Goal: Transaction & Acquisition: Purchase product/service

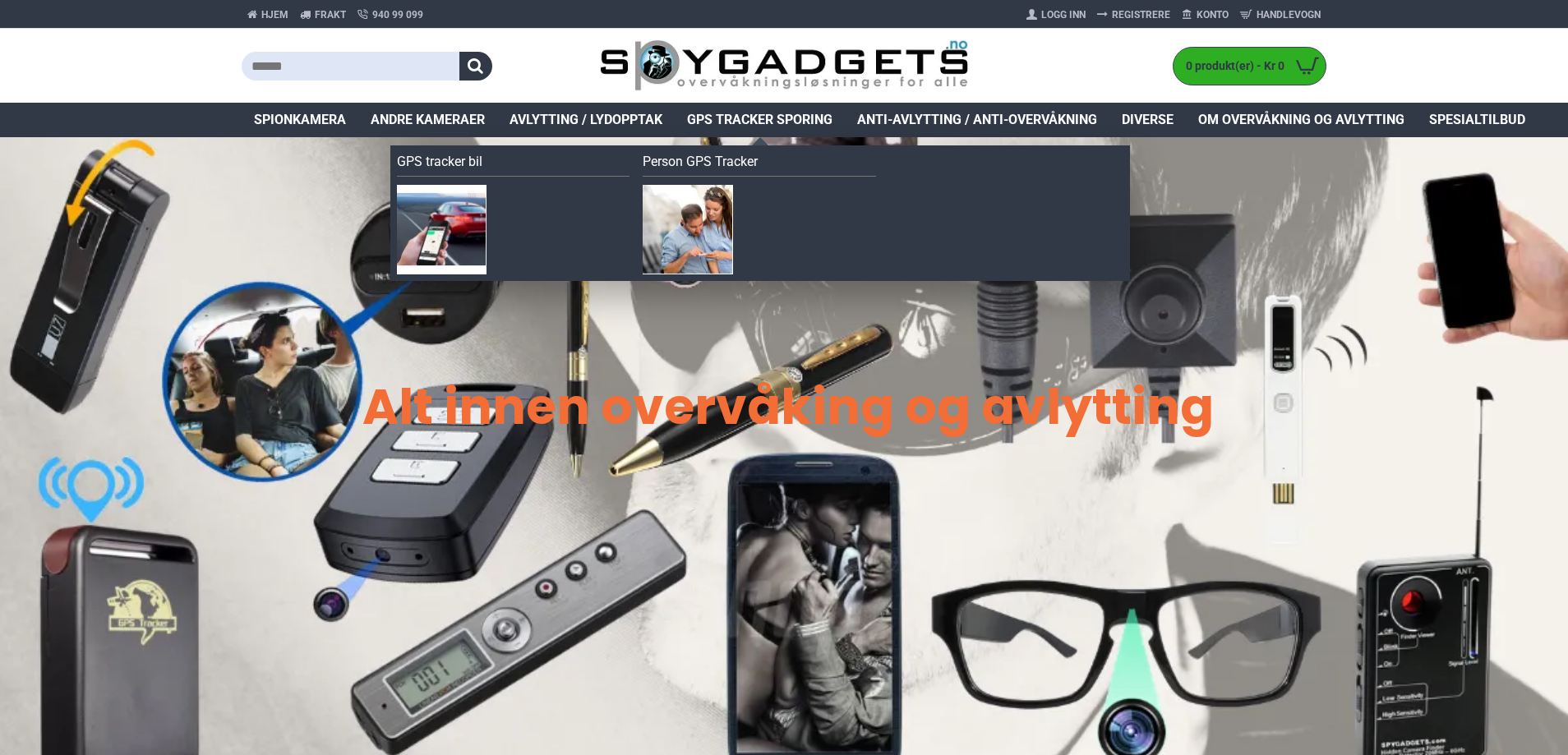
click at [812, 117] on span "GPS Tracker Sporing" at bounding box center [760, 119] width 145 height 20
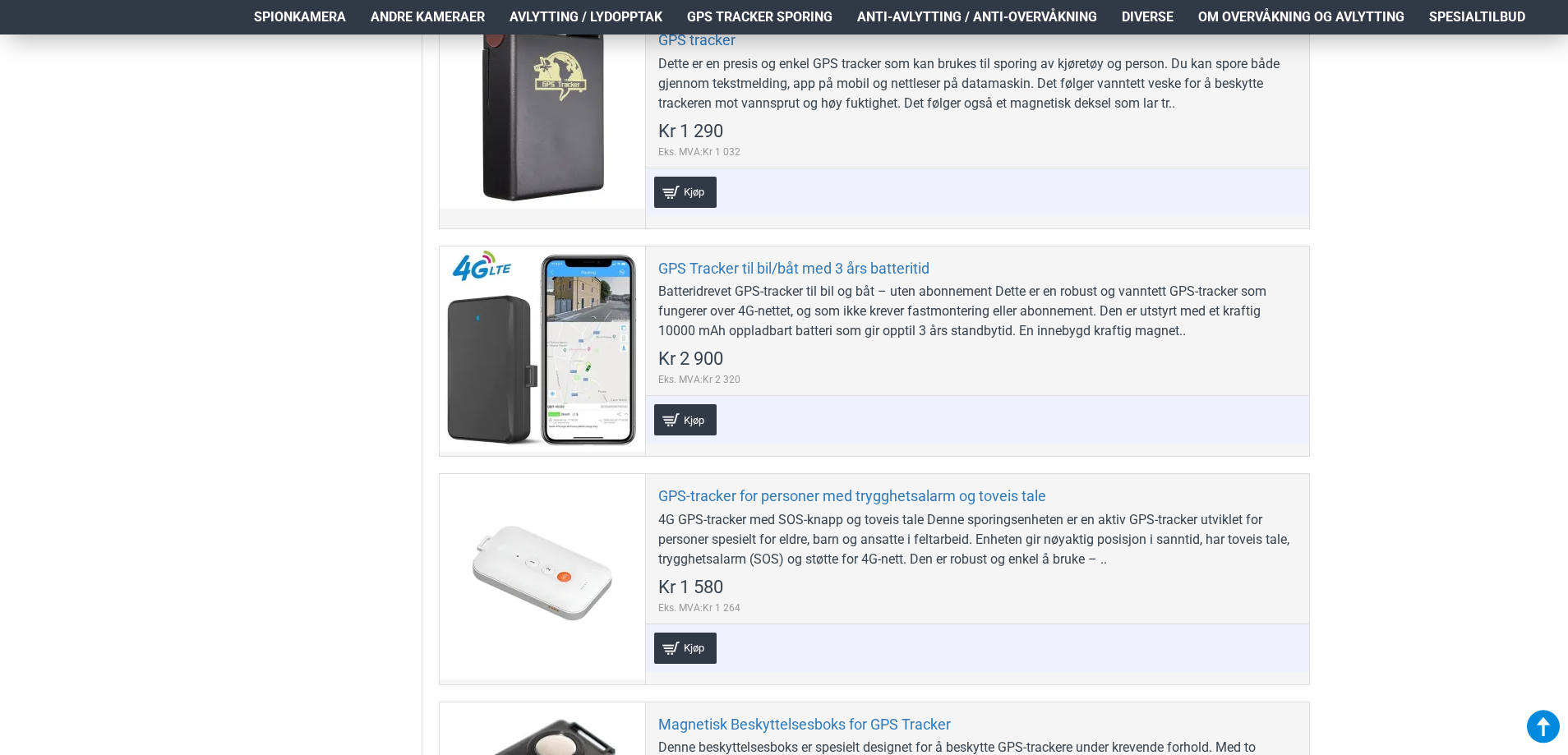
scroll to position [1314, 0]
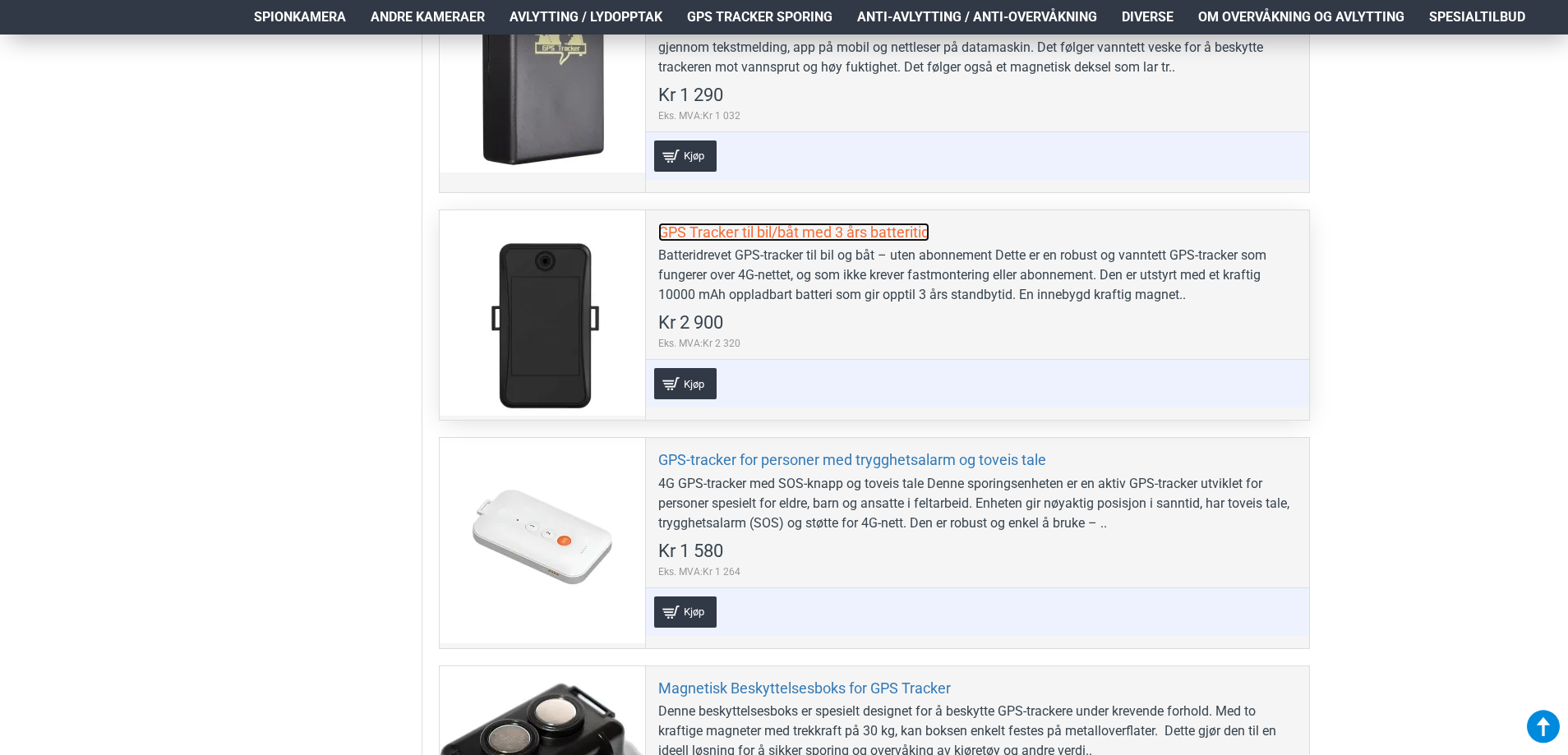
click at [829, 233] on link "GPS Tracker til bil/båt med 3 års batteritid" at bounding box center [794, 232] width 271 height 19
